Goal: Information Seeking & Learning: Check status

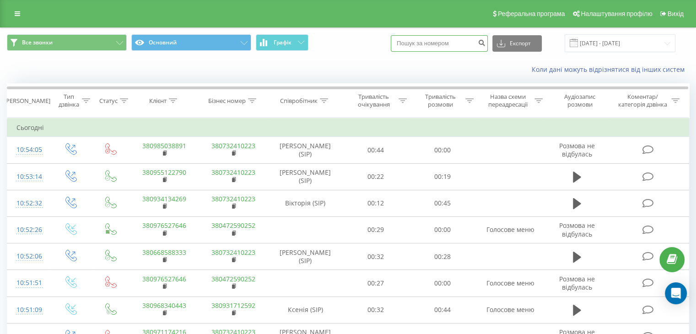
drag, startPoint x: 0, startPoint y: 0, endPoint x: 452, endPoint y: 45, distance: 454.1
click at [452, 45] on input at bounding box center [439, 43] width 97 height 16
type input "0639454808"
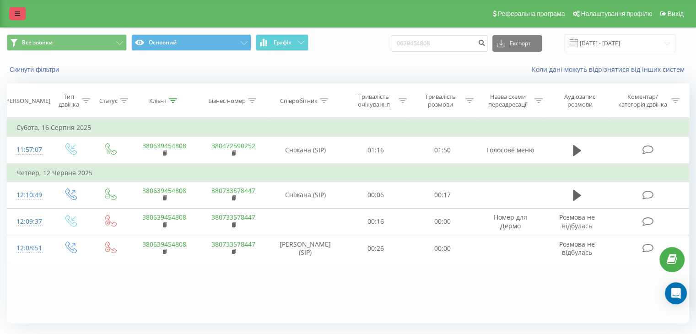
click at [22, 15] on link at bounding box center [17, 13] width 16 height 13
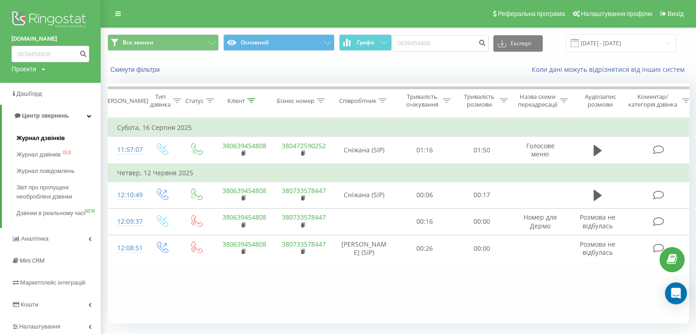
click at [46, 139] on span "Журнал дзвінків" at bounding box center [40, 138] width 48 height 9
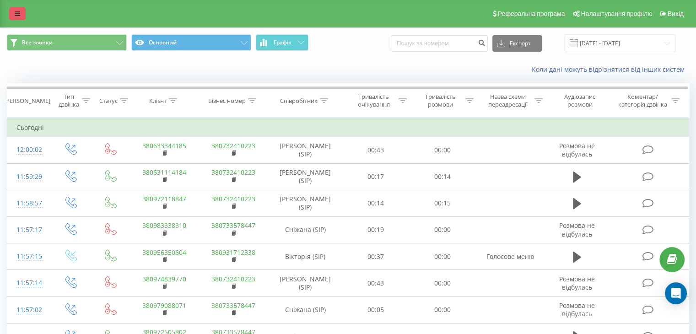
click at [20, 15] on link at bounding box center [17, 13] width 16 height 13
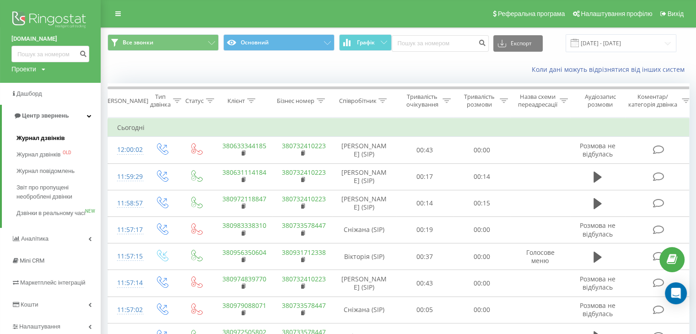
click at [46, 145] on link "Журнал дзвінків" at bounding box center [58, 138] width 84 height 16
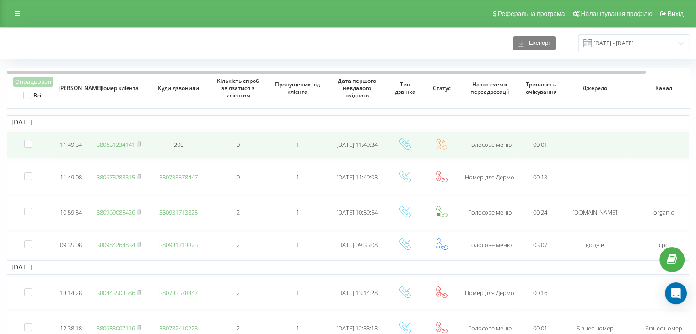
click at [118, 144] on link "380631234141" at bounding box center [116, 144] width 38 height 8
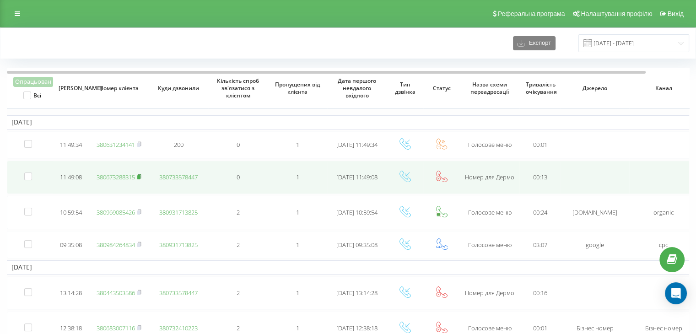
click at [141, 176] on icon at bounding box center [139, 176] width 4 height 5
click at [130, 179] on link "380631234141" at bounding box center [116, 180] width 38 height 8
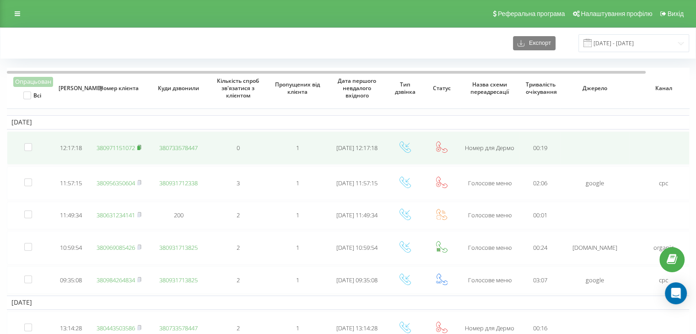
click at [141, 145] on icon at bounding box center [139, 147] width 3 height 4
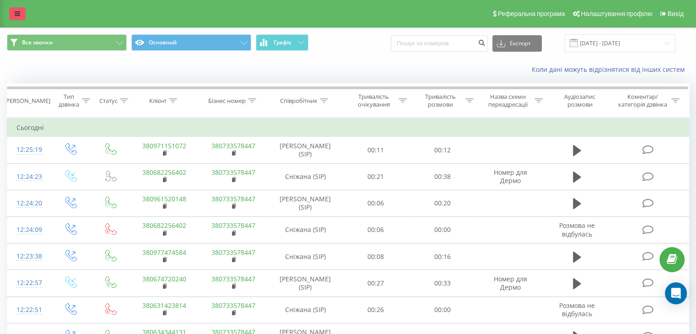
click at [16, 13] on icon at bounding box center [17, 14] width 5 height 6
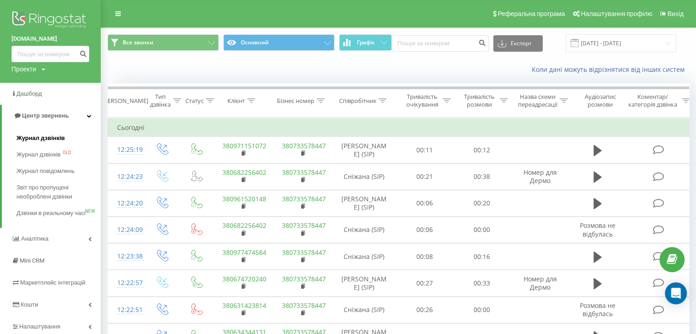
click at [51, 135] on span "Журнал дзвінків" at bounding box center [40, 138] width 48 height 9
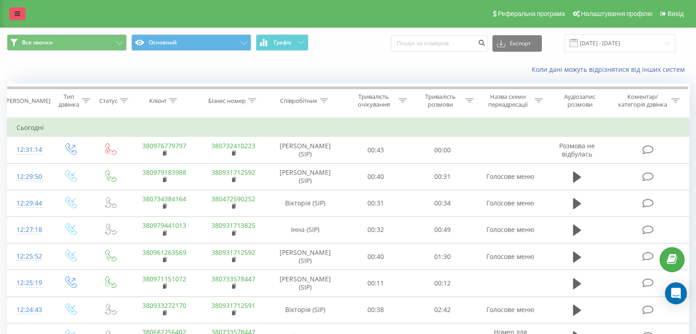
click at [9, 14] on link at bounding box center [17, 13] width 16 height 13
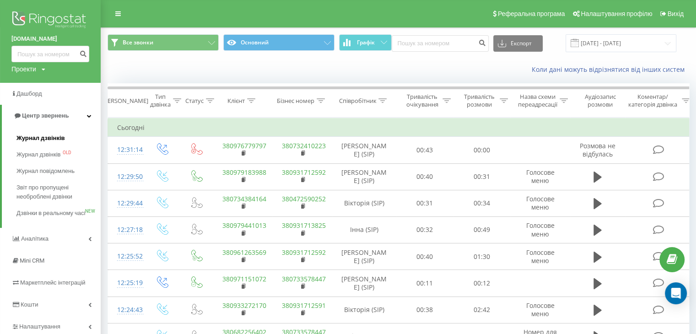
click at [27, 138] on span "Журнал дзвінків" at bounding box center [40, 138] width 48 height 9
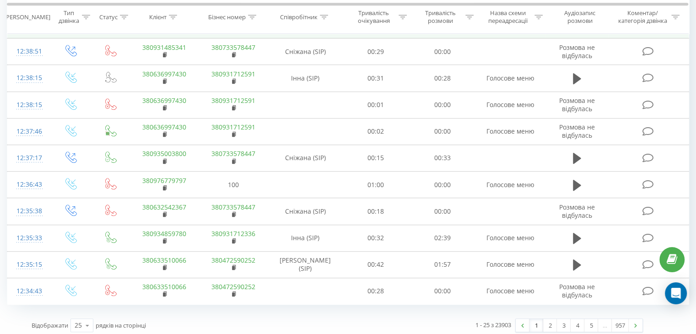
scroll to position [500, 0]
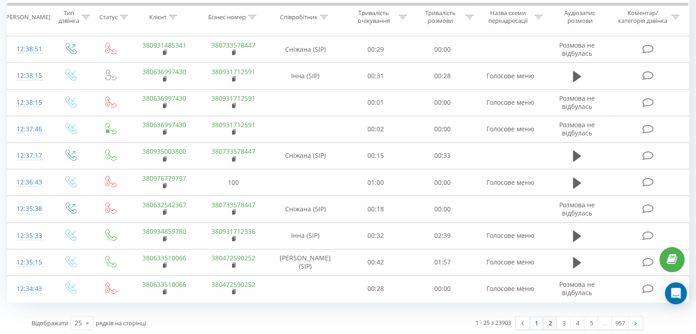
click at [552, 322] on link "2" at bounding box center [550, 322] width 14 height 13
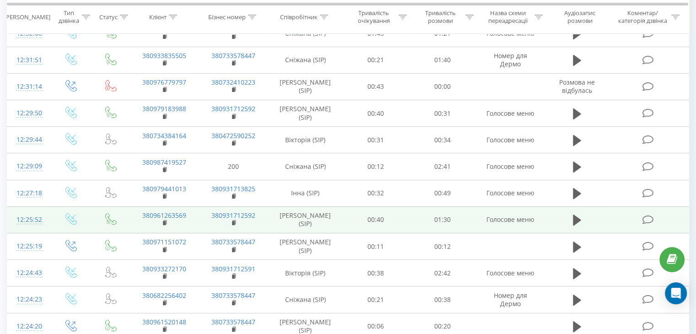
scroll to position [289, 0]
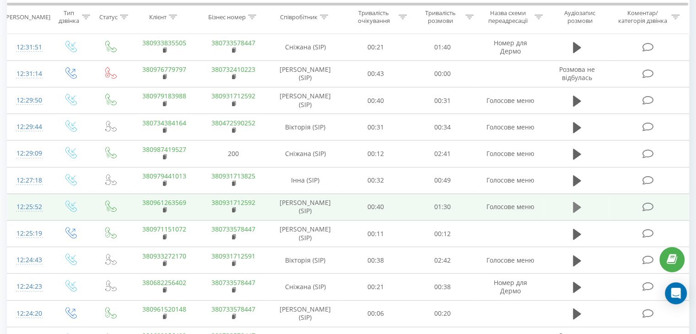
click at [576, 208] on icon at bounding box center [577, 207] width 8 height 11
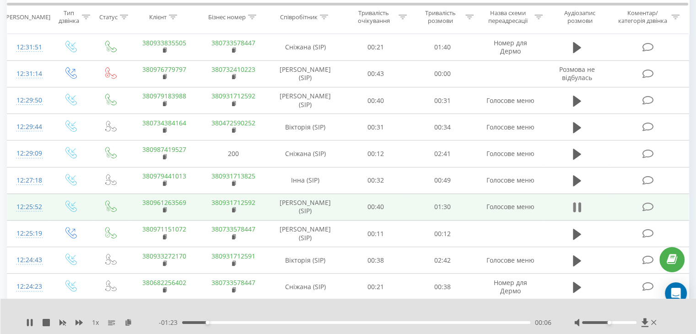
click at [576, 207] on icon at bounding box center [577, 207] width 8 height 13
click at [172, 202] on link "380961263569" at bounding box center [164, 202] width 44 height 9
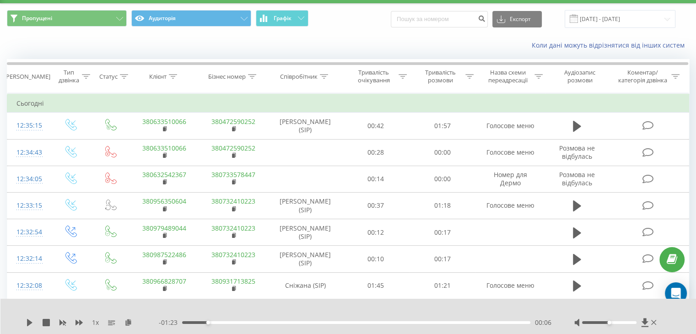
scroll to position [0, 0]
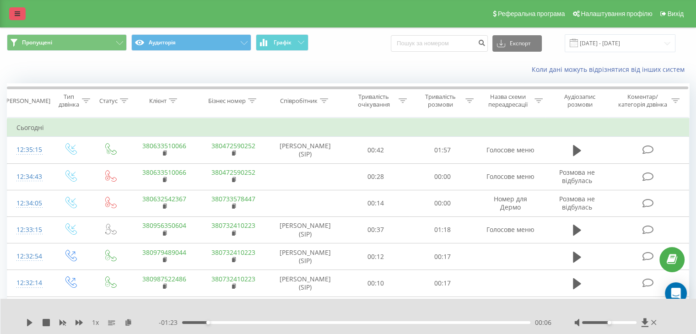
click at [16, 15] on icon at bounding box center [17, 14] width 5 height 6
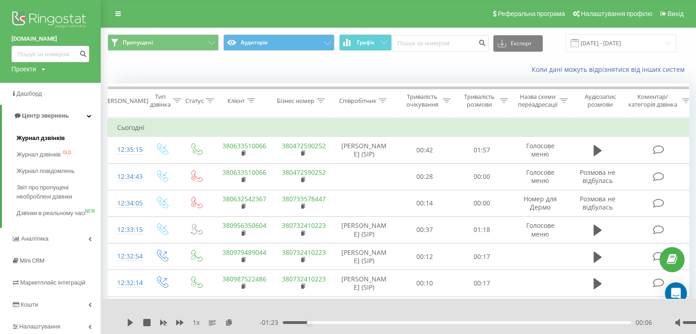
click at [33, 135] on span "Журнал дзвінків" at bounding box center [40, 138] width 48 height 9
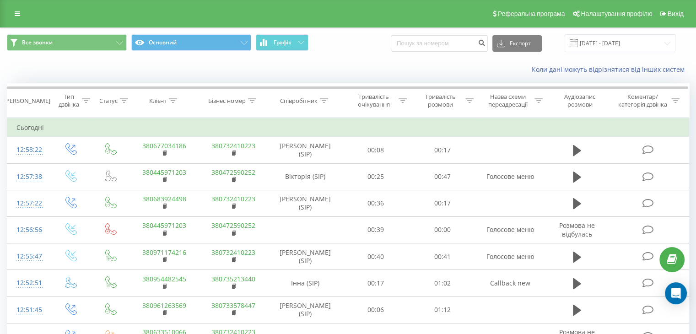
drag, startPoint x: 22, startPoint y: 18, endPoint x: 27, endPoint y: 27, distance: 9.2
click at [22, 18] on link at bounding box center [17, 13] width 16 height 13
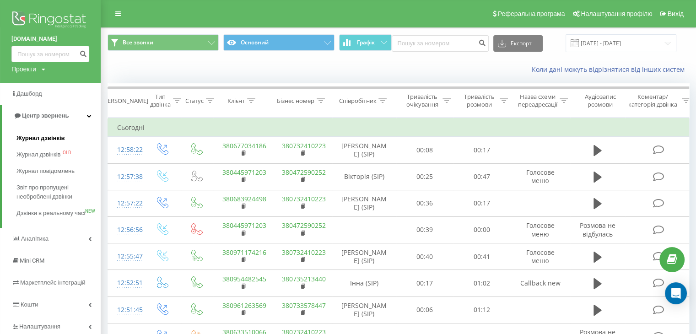
click at [48, 143] on link "Журнал дзвінків" at bounding box center [58, 138] width 84 height 16
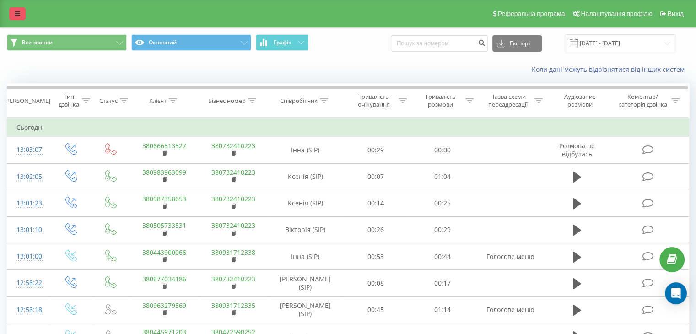
click at [19, 17] on icon at bounding box center [17, 14] width 5 height 6
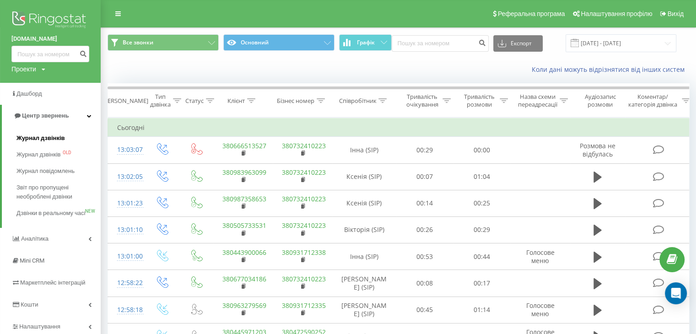
click at [18, 139] on span "Журнал дзвінків" at bounding box center [40, 138] width 48 height 9
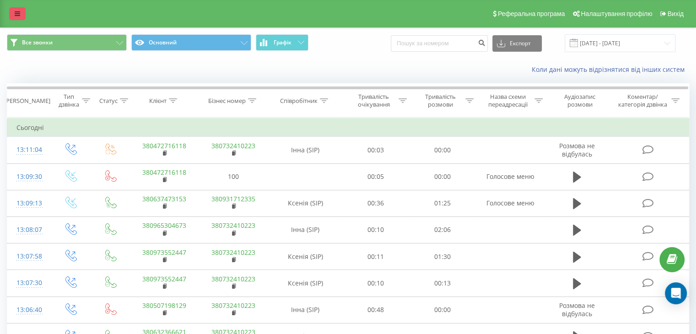
click at [16, 13] on icon at bounding box center [17, 14] width 5 height 6
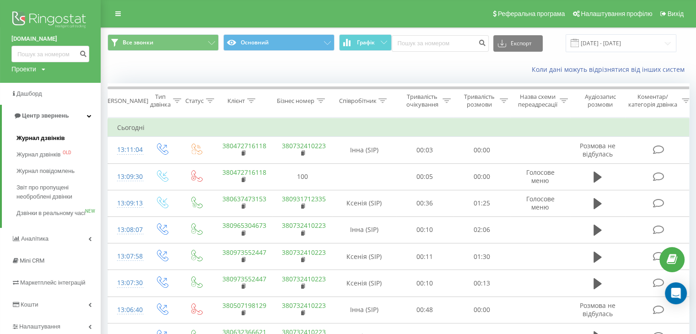
click at [39, 138] on span "Журнал дзвінків" at bounding box center [40, 138] width 48 height 9
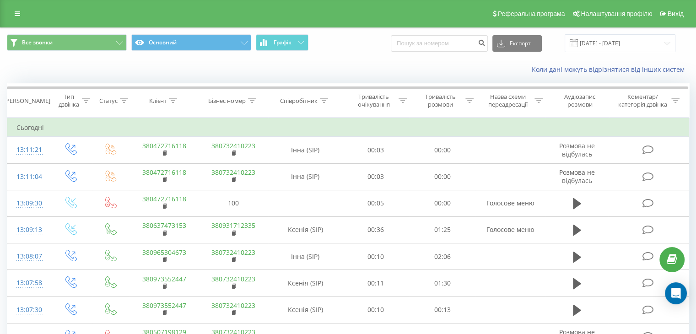
click at [14, 17] on link at bounding box center [17, 13] width 16 height 13
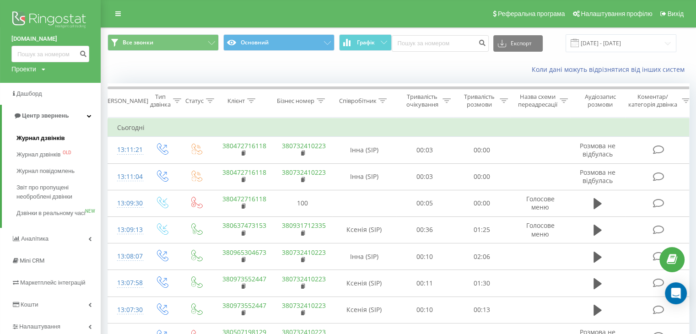
click span "Журнал дзвінків"
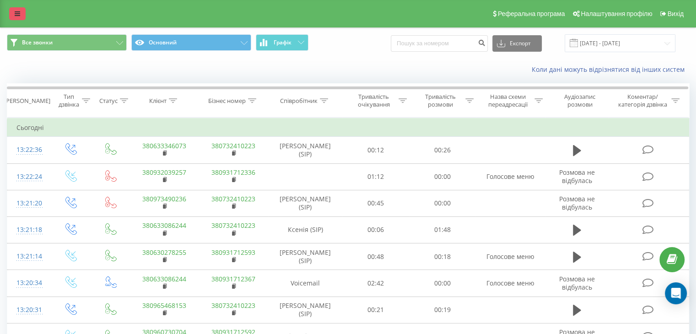
click at [13, 12] on link at bounding box center [17, 13] width 16 height 13
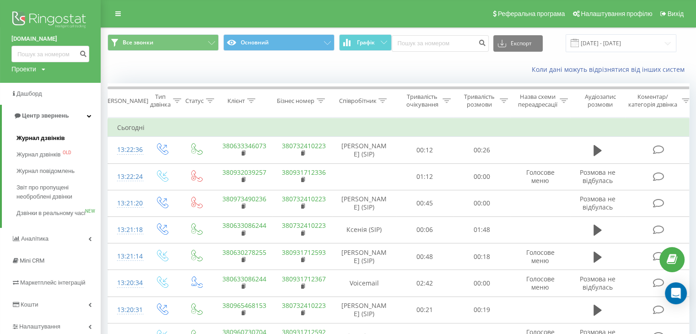
click at [54, 138] on span "Журнал дзвінків" at bounding box center [40, 138] width 48 height 9
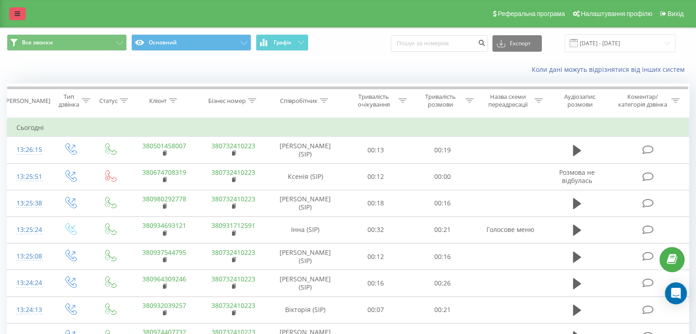
click at [23, 20] on link at bounding box center [17, 13] width 16 height 13
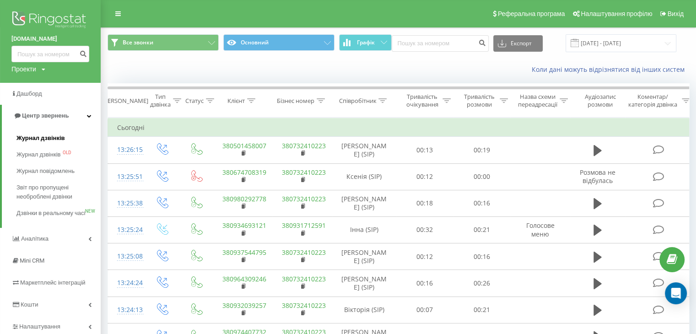
click at [39, 134] on span "Журнал дзвінків" at bounding box center [40, 138] width 48 height 9
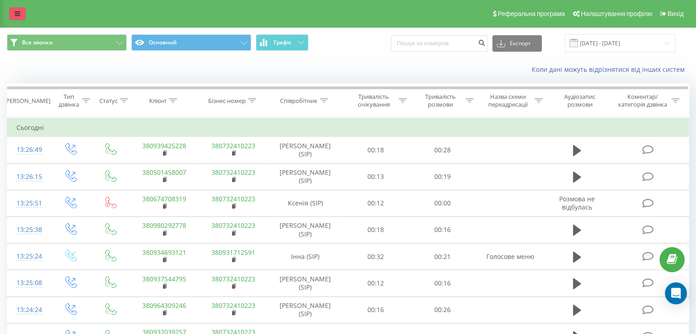
click at [20, 11] on icon at bounding box center [17, 14] width 5 height 6
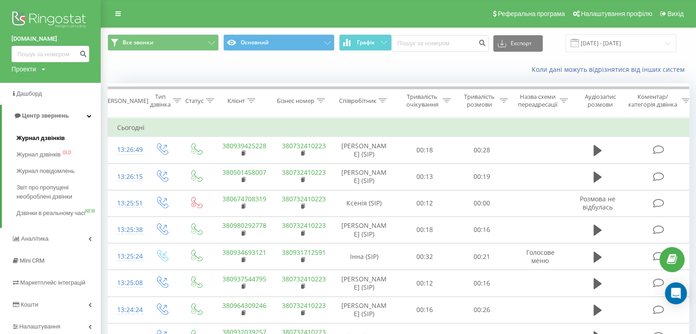
click at [27, 141] on span "Журнал дзвінків" at bounding box center [40, 138] width 48 height 9
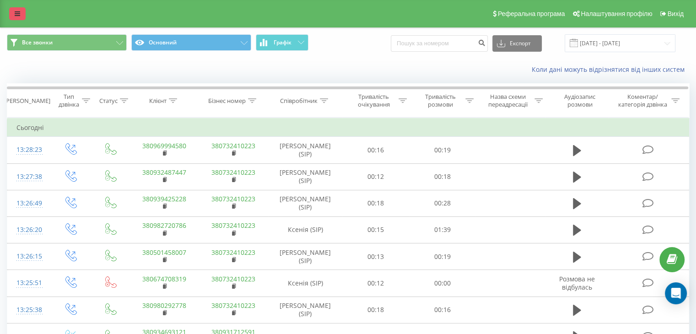
click at [21, 16] on link at bounding box center [17, 13] width 16 height 13
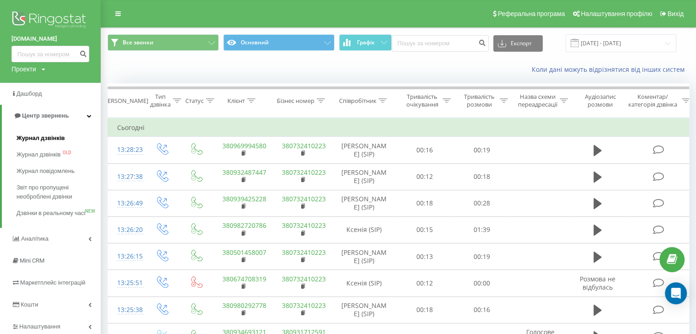
click at [42, 134] on span "Журнал дзвінків" at bounding box center [40, 138] width 48 height 9
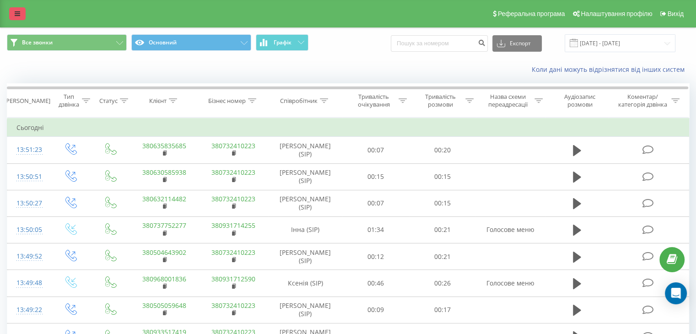
click at [15, 12] on icon at bounding box center [17, 14] width 5 height 6
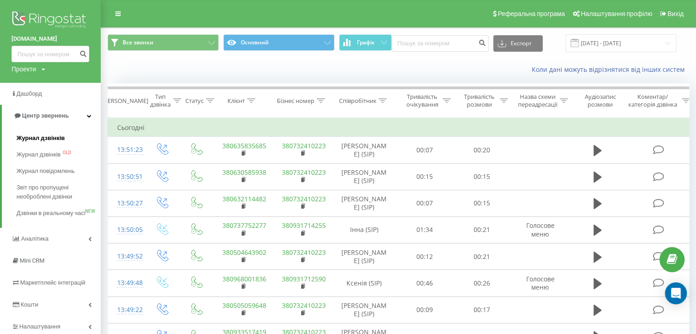
click at [34, 136] on span "Журнал дзвінків" at bounding box center [40, 138] width 48 height 9
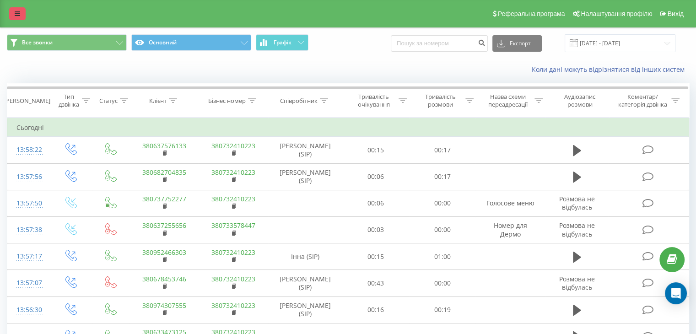
click at [10, 11] on link at bounding box center [17, 13] width 16 height 13
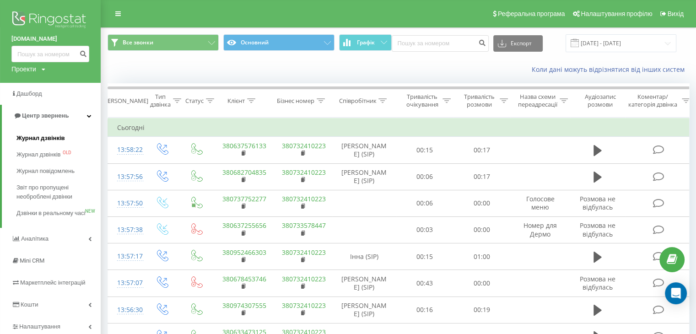
click at [36, 139] on span "Журнал дзвінків" at bounding box center [40, 138] width 48 height 9
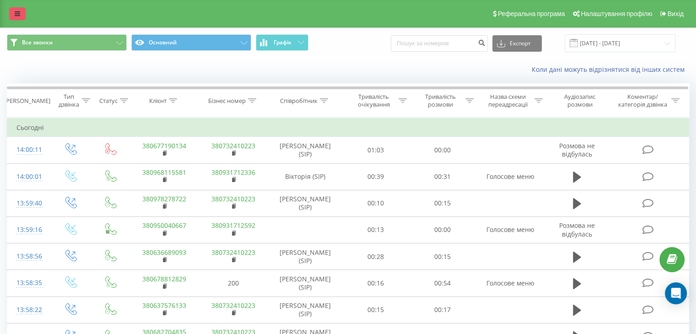
click at [18, 11] on icon at bounding box center [17, 14] width 5 height 6
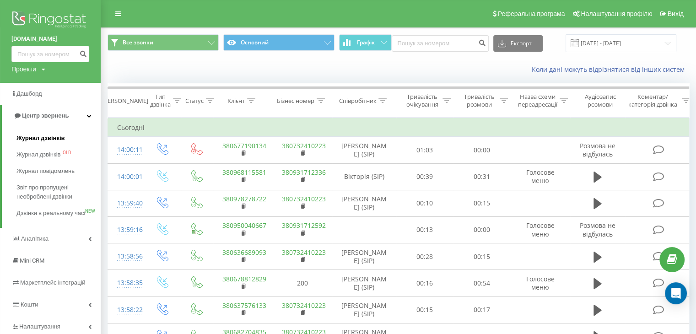
click at [37, 136] on span "Журнал дзвінків" at bounding box center [40, 138] width 48 height 9
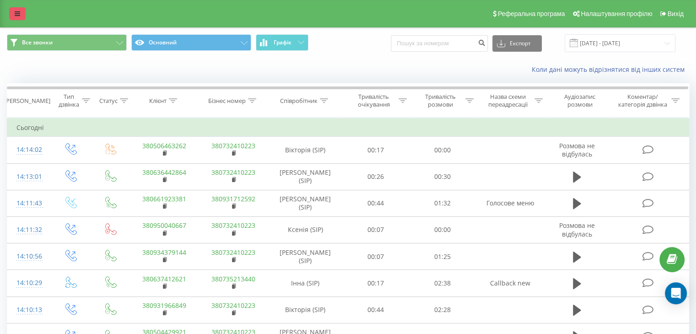
click at [19, 11] on icon at bounding box center [17, 14] width 5 height 6
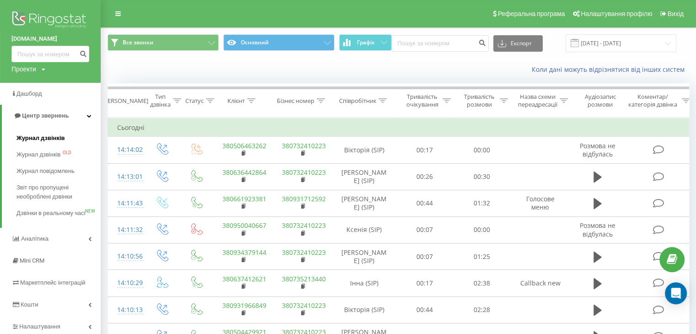
click at [51, 136] on span "Журнал дзвінків" at bounding box center [40, 138] width 48 height 9
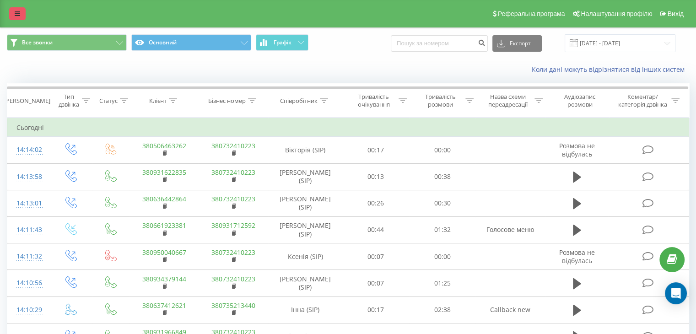
click at [23, 11] on link at bounding box center [17, 13] width 16 height 13
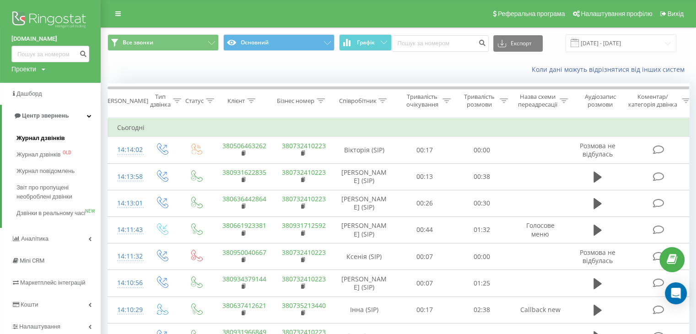
click at [40, 139] on span "Журнал дзвінків" at bounding box center [40, 138] width 48 height 9
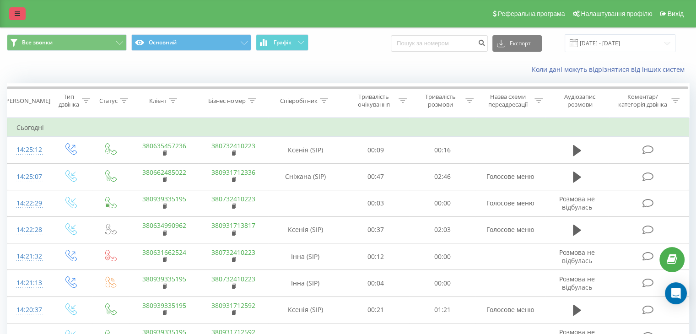
click at [20, 11] on icon at bounding box center [17, 14] width 5 height 6
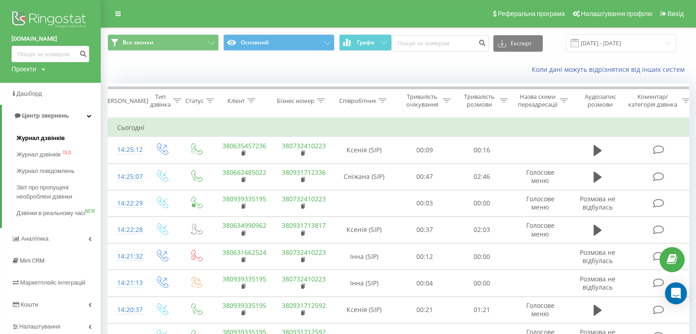
click at [38, 137] on span "Журнал дзвінків" at bounding box center [40, 138] width 48 height 9
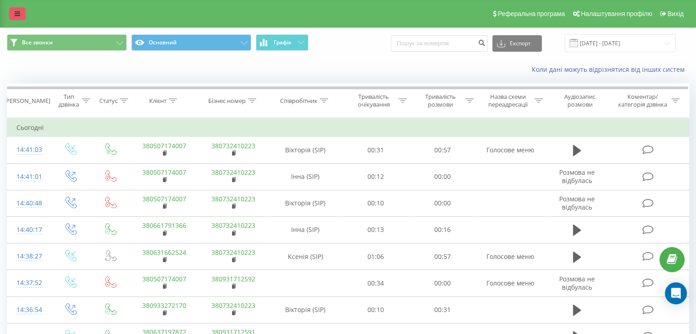
click at [16, 9] on link at bounding box center [17, 13] width 16 height 13
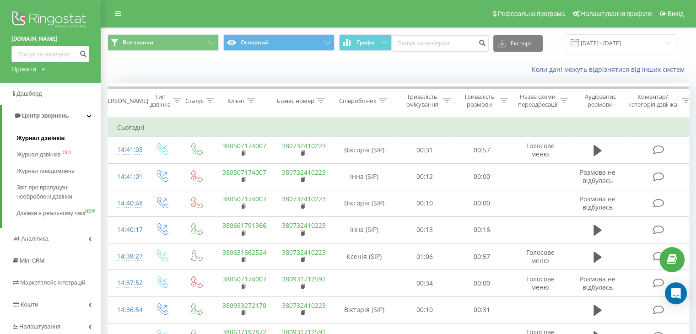
click at [49, 134] on span "Журнал дзвінків" at bounding box center [40, 138] width 48 height 9
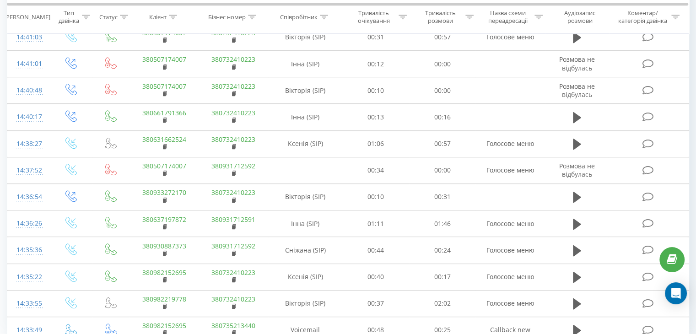
scroll to position [500, 0]
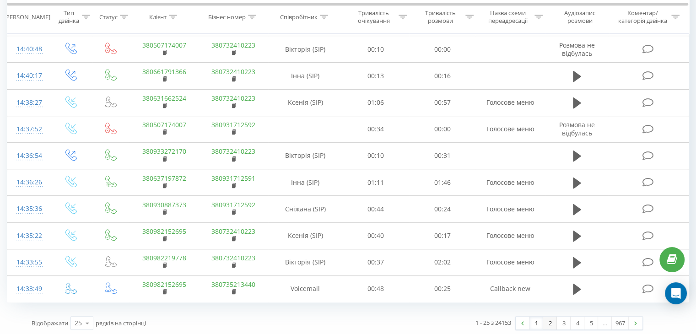
click at [549, 322] on link "2" at bounding box center [550, 322] width 14 height 13
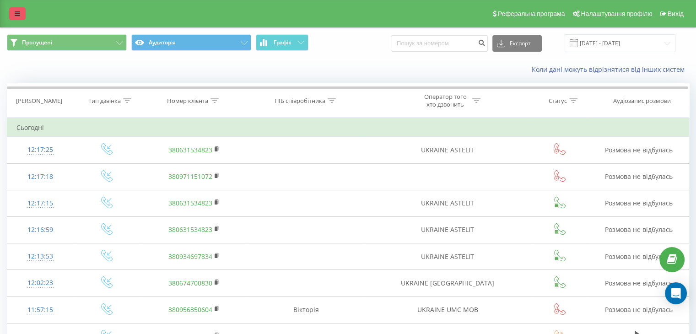
click at [17, 17] on link at bounding box center [17, 13] width 16 height 13
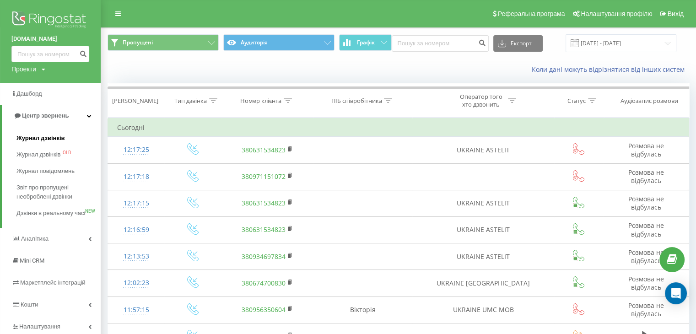
click at [22, 137] on span "Журнал дзвінків" at bounding box center [40, 138] width 48 height 9
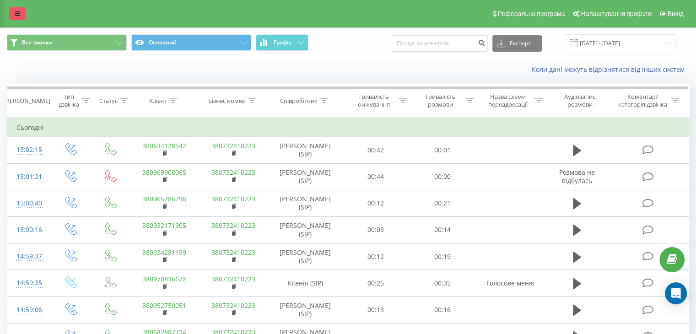
click at [22, 15] on link at bounding box center [17, 13] width 16 height 13
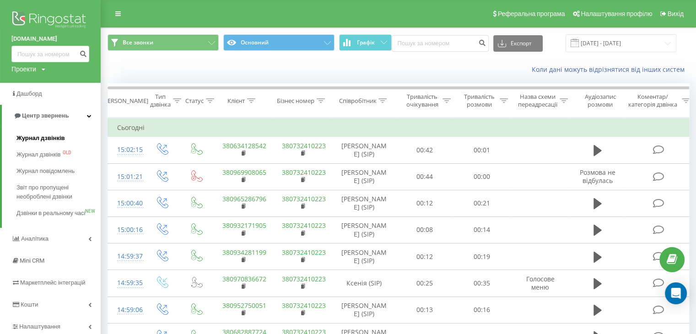
click at [37, 140] on span "Журнал дзвінків" at bounding box center [40, 138] width 48 height 9
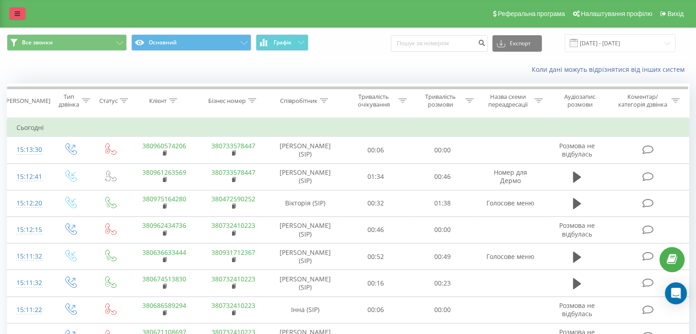
click at [17, 13] on icon at bounding box center [17, 14] width 5 height 6
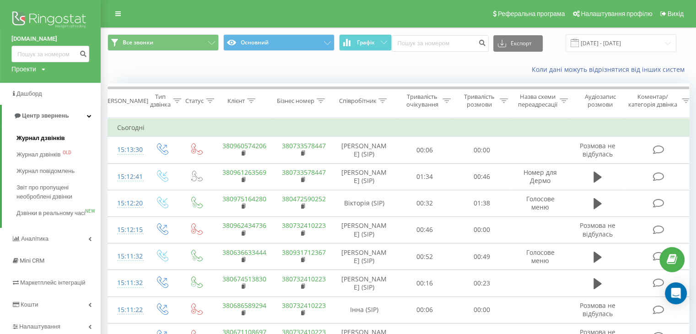
click at [61, 139] on span "Журнал дзвінків" at bounding box center [40, 138] width 48 height 9
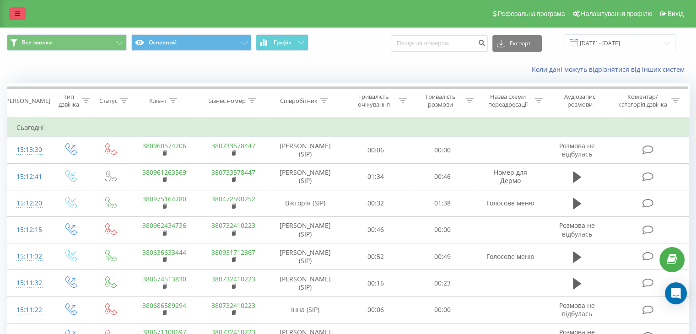
click at [22, 16] on link at bounding box center [17, 13] width 16 height 13
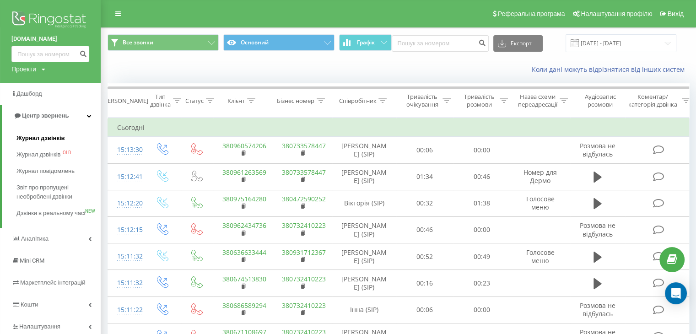
click at [49, 141] on span "Журнал дзвінків" at bounding box center [40, 138] width 48 height 9
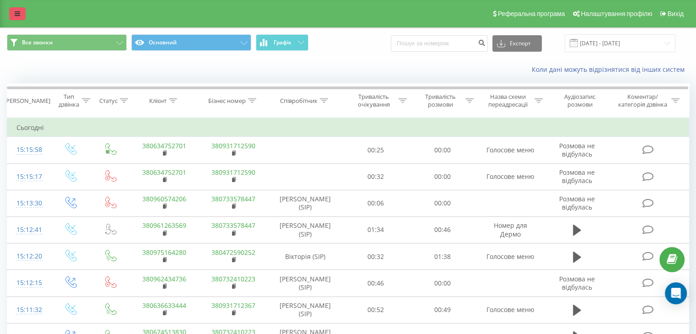
click at [20, 17] on link at bounding box center [17, 13] width 16 height 13
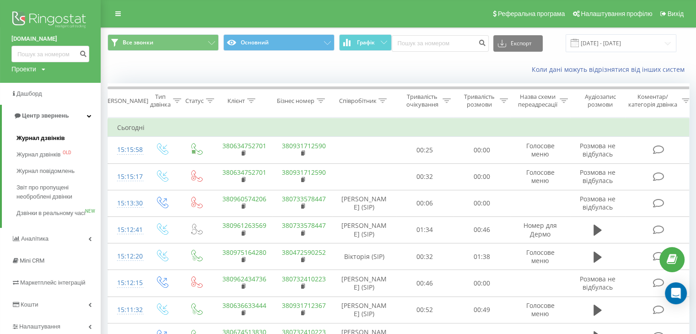
click at [49, 143] on link "Журнал дзвінків" at bounding box center [58, 138] width 84 height 16
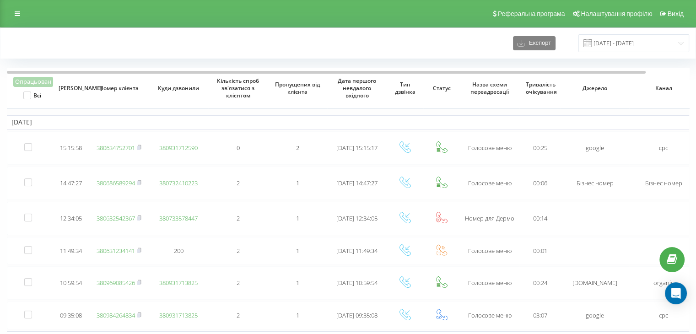
click at [415, 40] on div "Експорт [DATE] - [DATE]" at bounding box center [348, 43] width 682 height 18
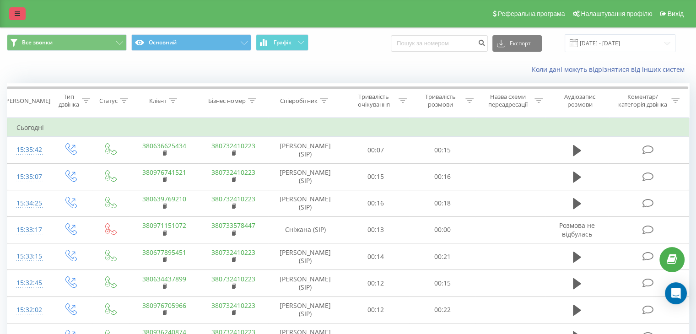
click at [19, 19] on link at bounding box center [17, 13] width 16 height 13
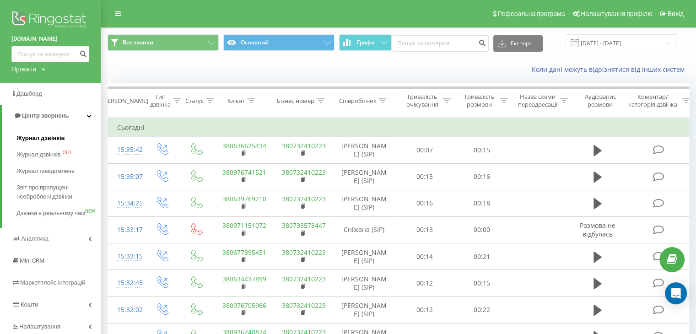
click at [31, 138] on span "Журнал дзвінків" at bounding box center [40, 138] width 48 height 9
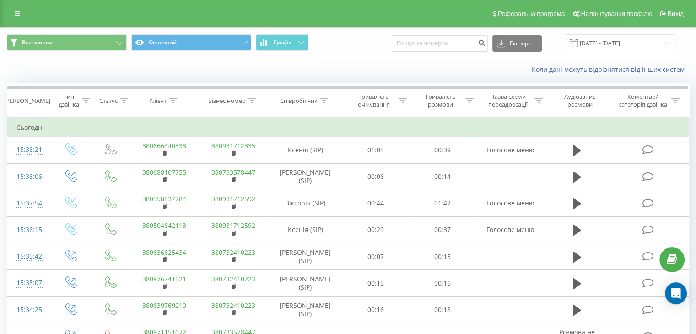
drag, startPoint x: 20, startPoint y: 16, endPoint x: 16, endPoint y: 33, distance: 18.2
click at [20, 16] on link at bounding box center [17, 13] width 16 height 13
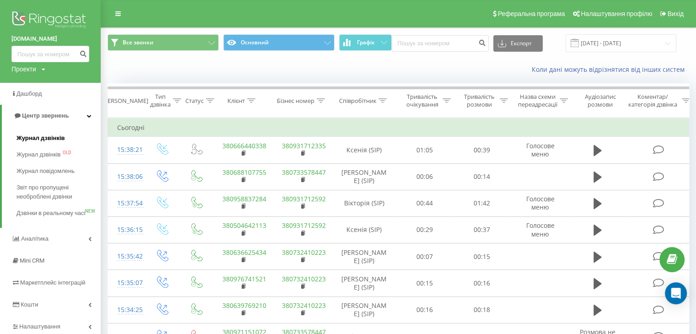
click at [50, 142] on span "Журнал дзвінків" at bounding box center [40, 138] width 48 height 9
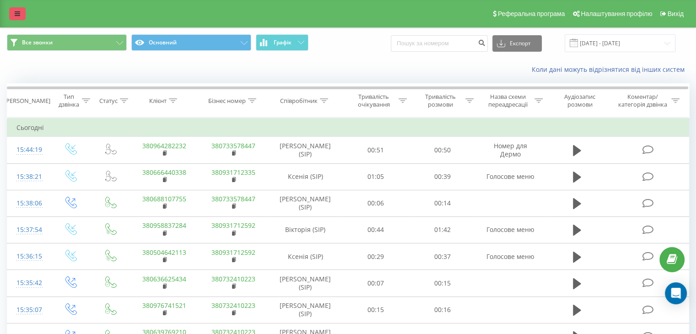
click at [18, 14] on icon at bounding box center [17, 14] width 5 height 6
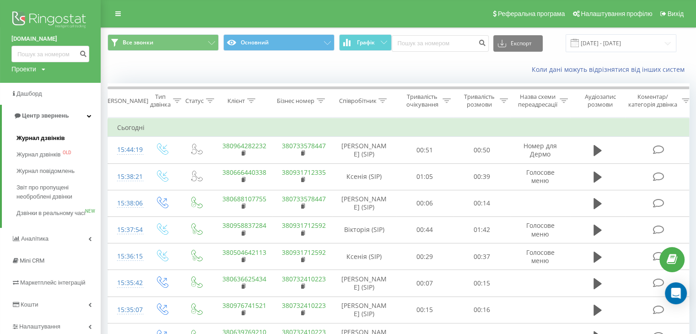
click at [26, 132] on link "Журнал дзвінків" at bounding box center [58, 138] width 84 height 16
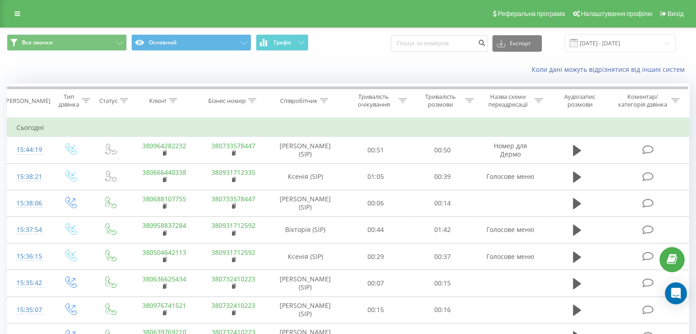
drag, startPoint x: 12, startPoint y: 15, endPoint x: 13, endPoint y: 41, distance: 25.6
click at [12, 15] on link at bounding box center [17, 13] width 16 height 13
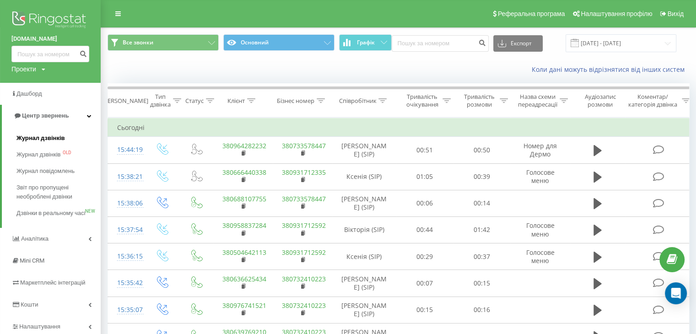
click at [47, 139] on span "Журнал дзвінків" at bounding box center [40, 138] width 48 height 9
